Goal: Task Accomplishment & Management: Use online tool/utility

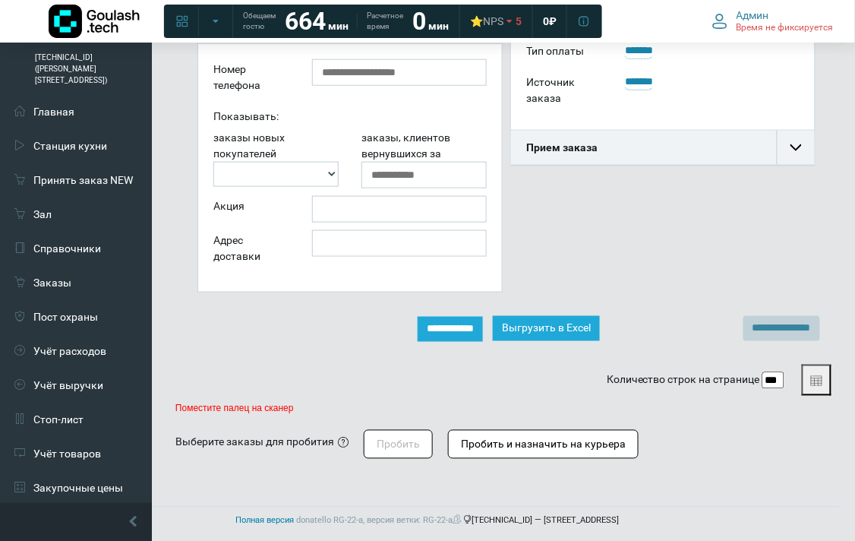
scroll to position [35, 304]
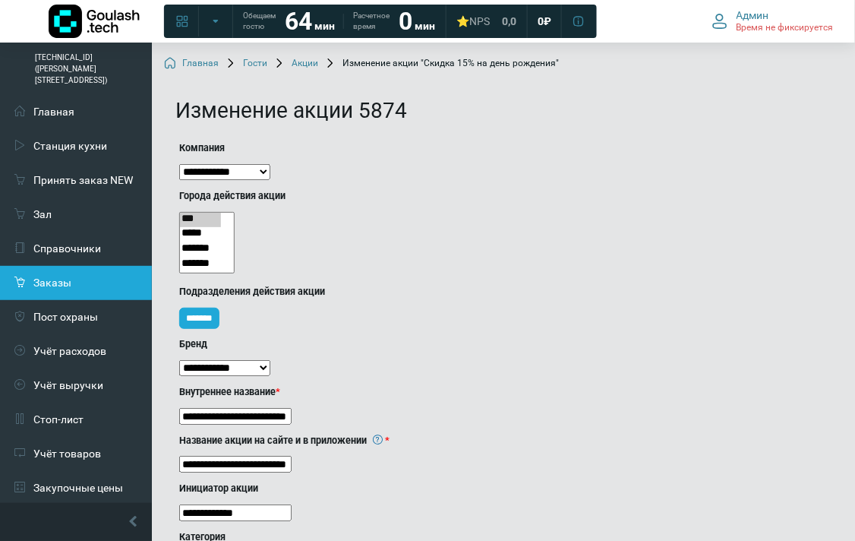
click at [97, 266] on link "Заказы" at bounding box center [76, 283] width 152 height 34
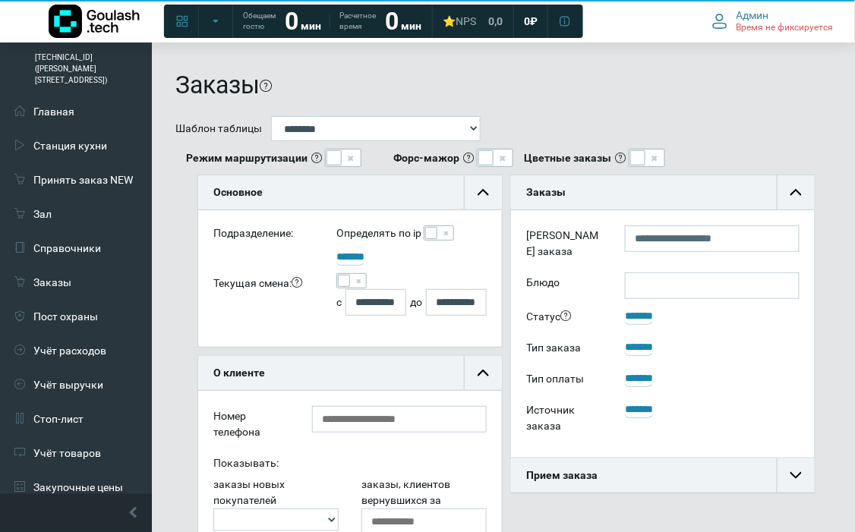
scroll to position [35, 304]
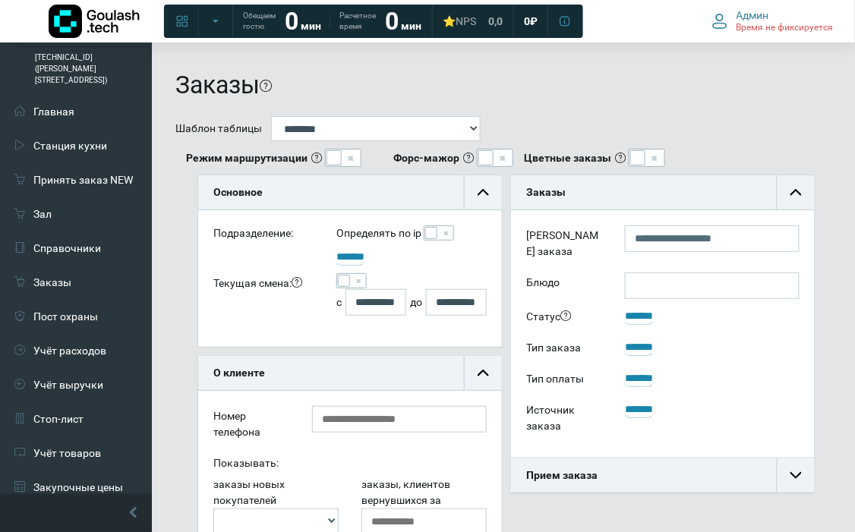
click at [344, 283] on span at bounding box center [344, 281] width 12 height 12
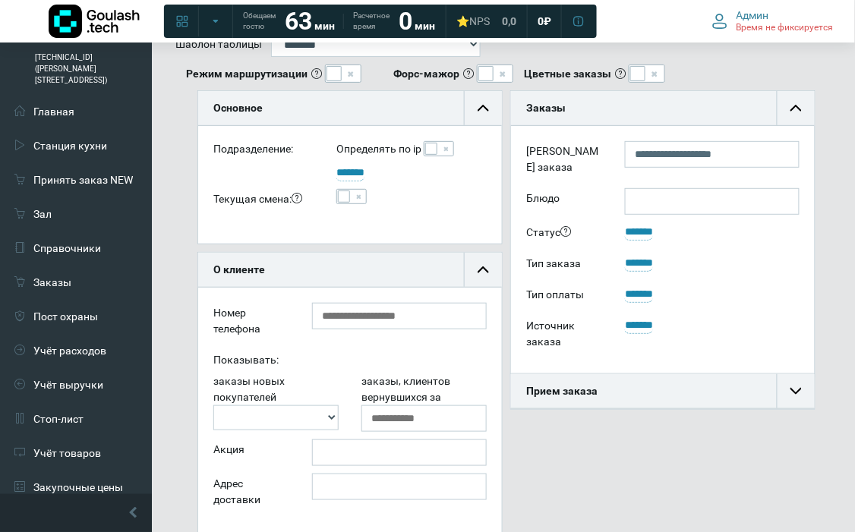
scroll to position [253, 0]
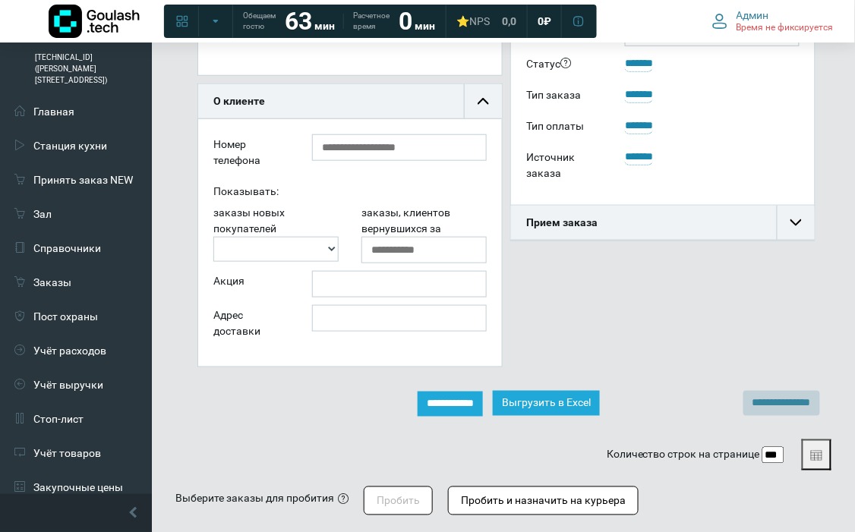
click at [471, 405] on input "**********" at bounding box center [450, 404] width 65 height 25
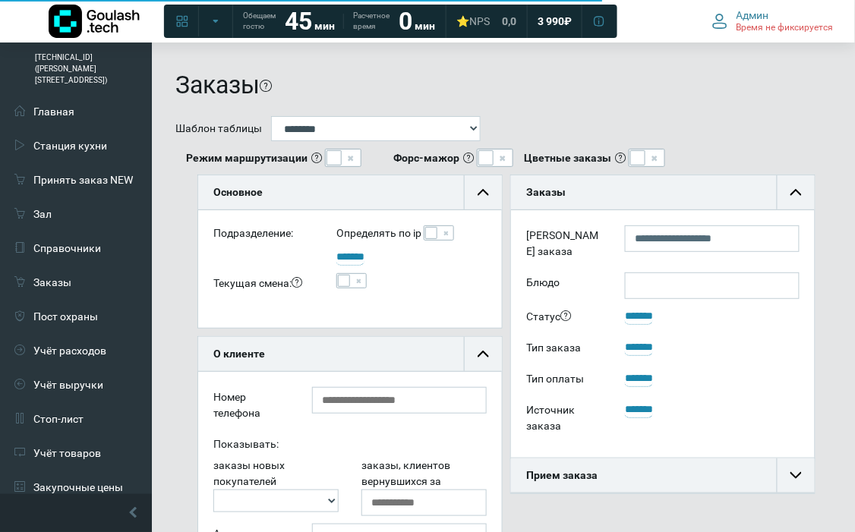
scroll to position [35, 304]
